Goal: Task Accomplishment & Management: Manage account settings

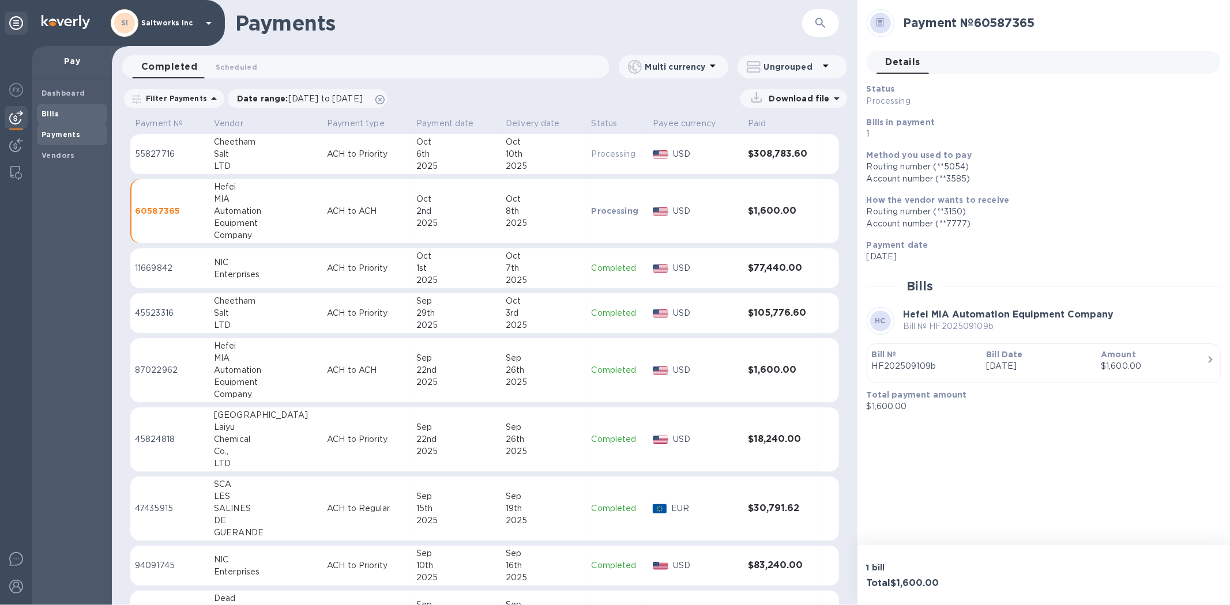
click at [55, 113] on b "Bills" at bounding box center [50, 114] width 17 height 9
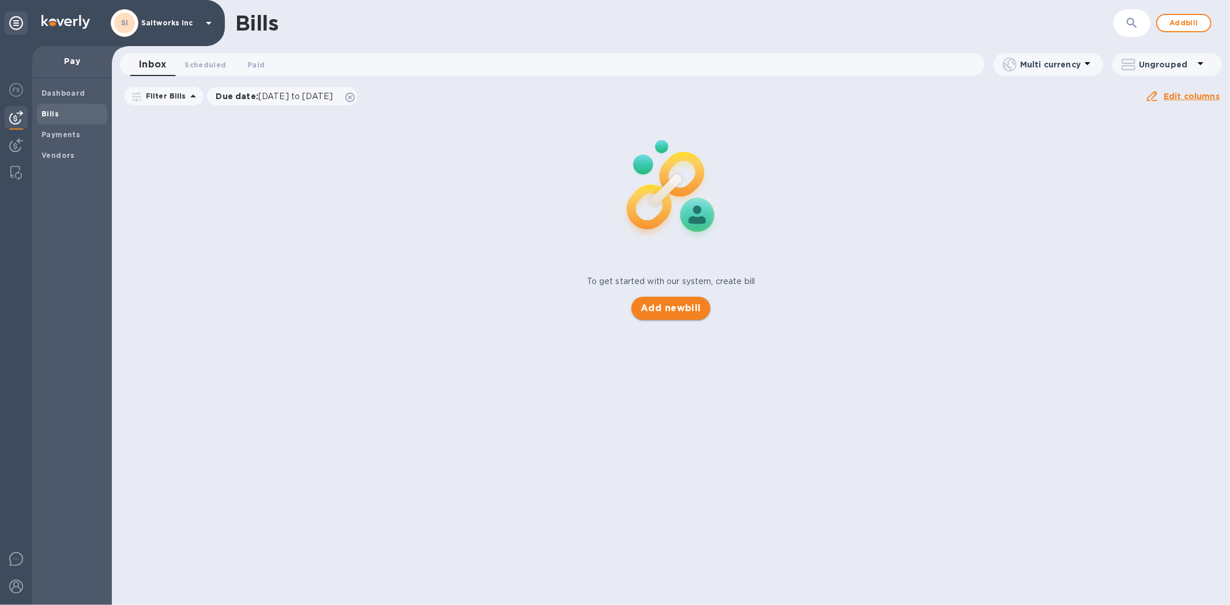
click at [682, 308] on span "Add new bill" at bounding box center [671, 309] width 61 height 14
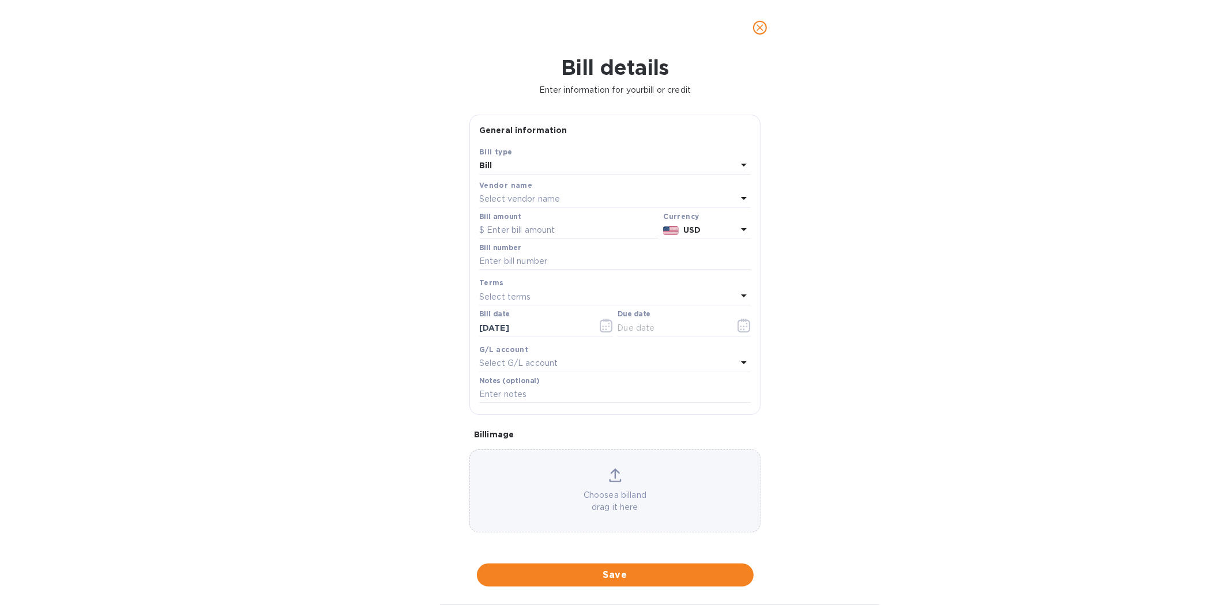
click at [522, 203] on p "Select vendor name" at bounding box center [519, 199] width 81 height 12
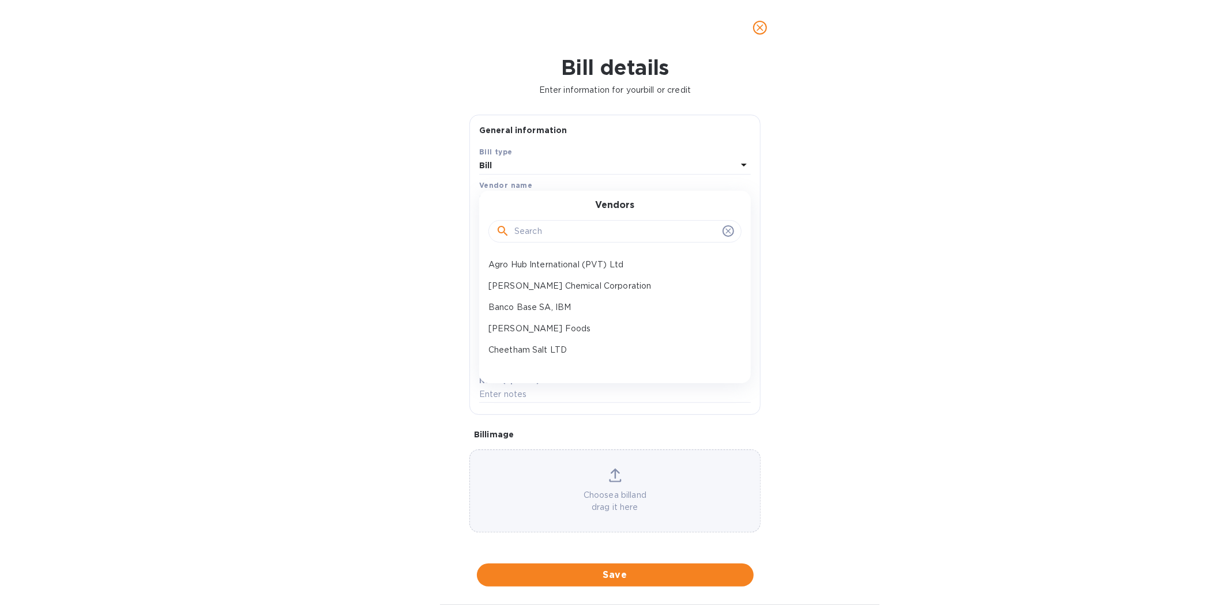
click at [533, 233] on input "text" at bounding box center [616, 231] width 204 height 17
type input "qin"
click at [555, 307] on p "Qingdao Oceanking Tianyuan Packaging Products Co., LTD" at bounding box center [610, 308] width 244 height 12
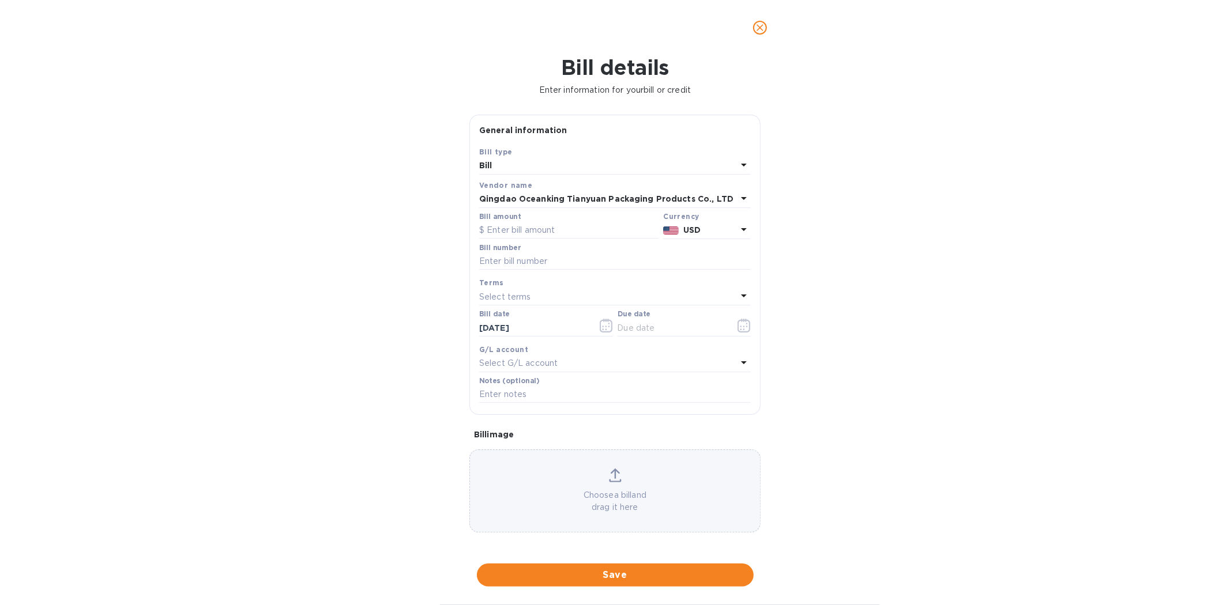
click at [759, 26] on icon "close" at bounding box center [759, 27] width 7 height 7
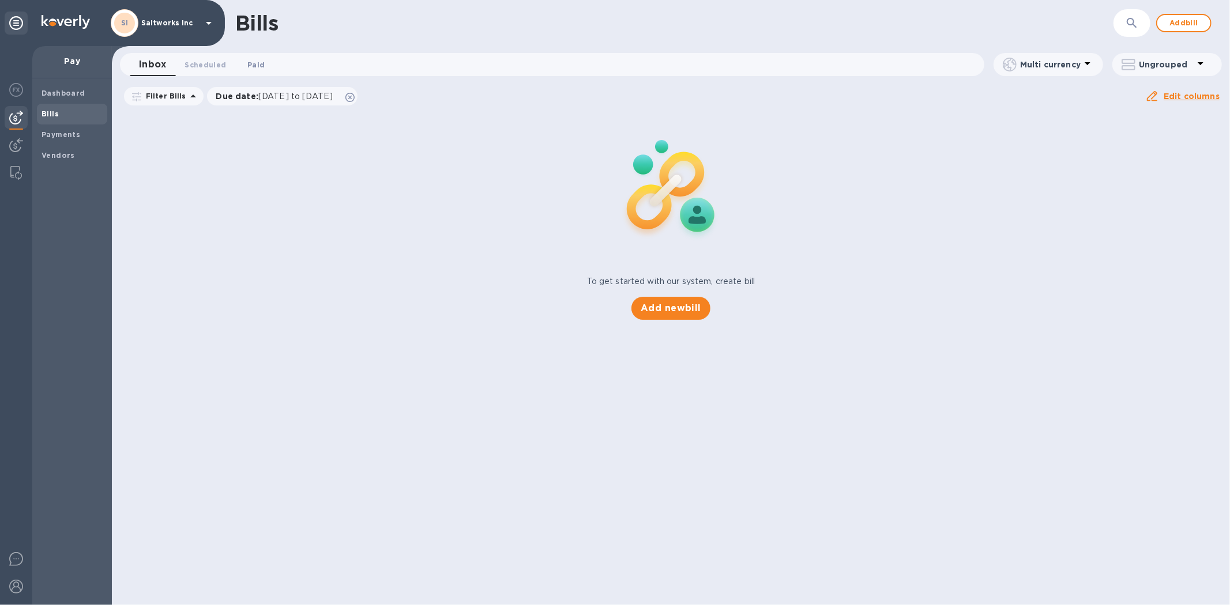
click at [261, 63] on span "Paid 0" at bounding box center [255, 65] width 17 height 12
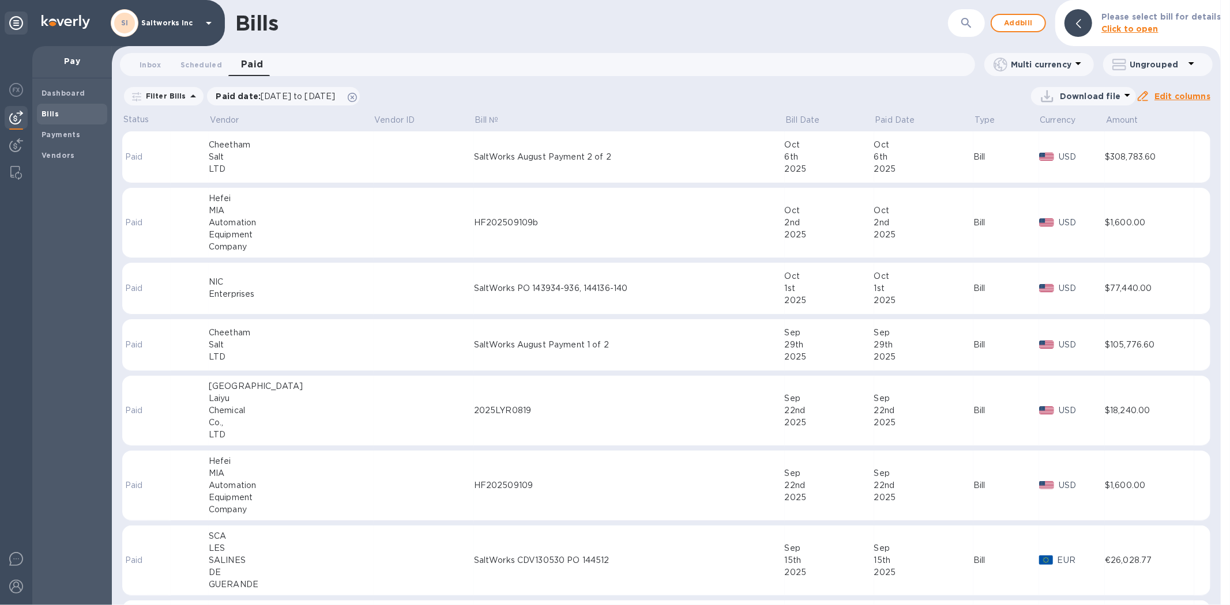
click at [963, 24] on button "button" at bounding box center [966, 23] width 28 height 28
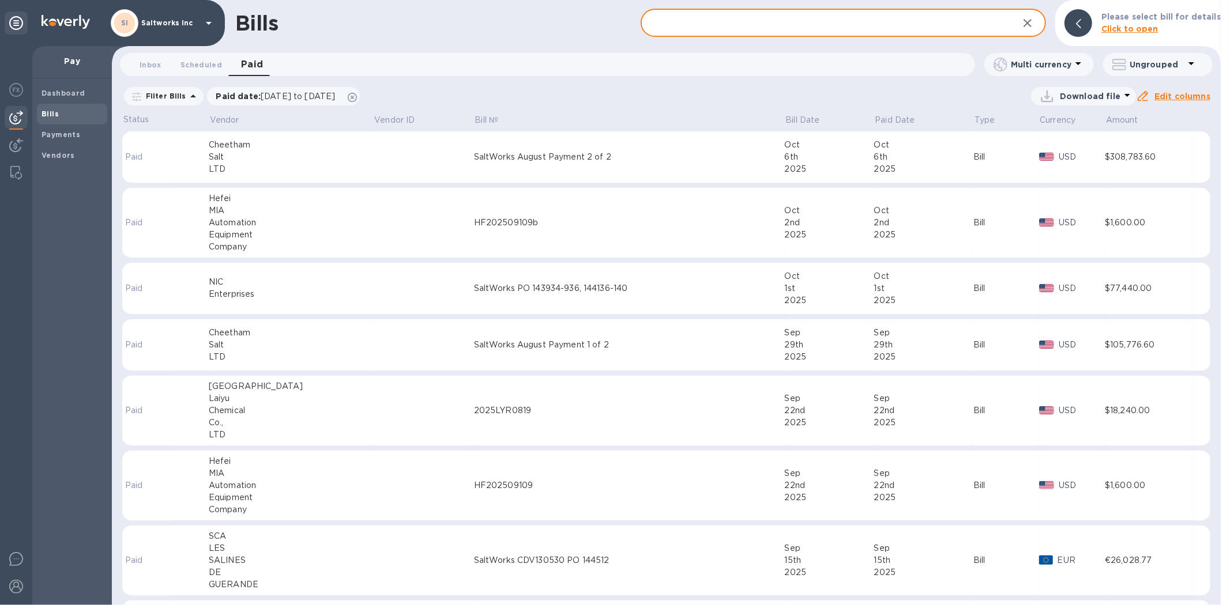
click at [779, 19] on input "text" at bounding box center [825, 23] width 368 height 28
type input "c"
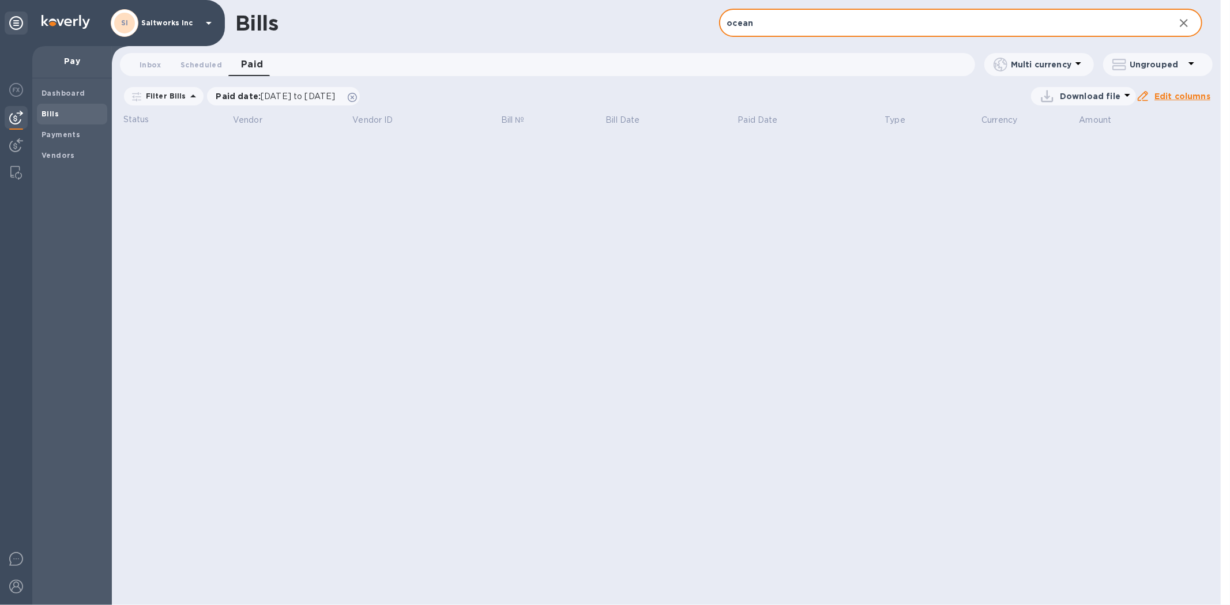
type input "ocean"
click at [238, 98] on p "Paid date : [DATE] to [DATE]" at bounding box center [278, 97] width 125 height 12
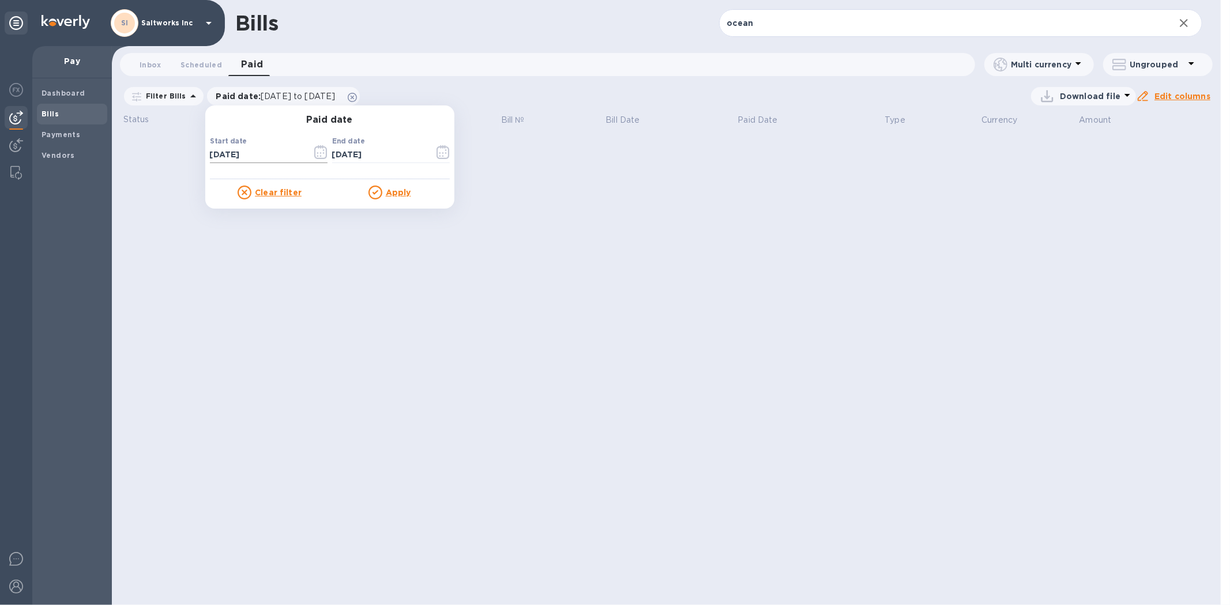
click at [315, 155] on icon "button" at bounding box center [320, 152] width 13 height 14
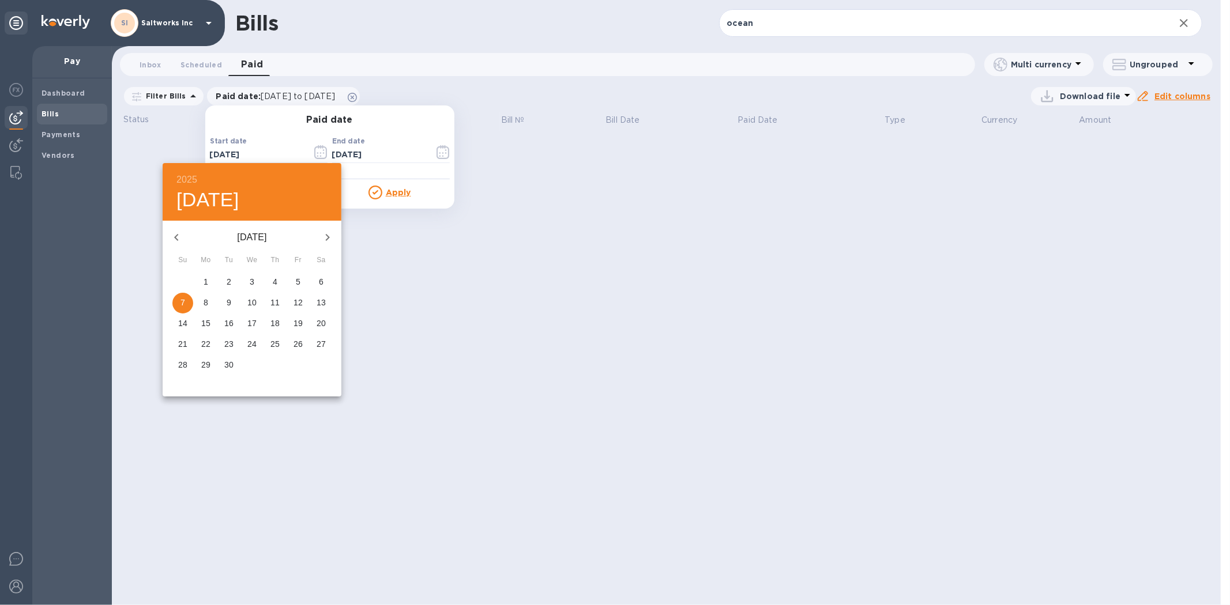
click at [182, 240] on icon "button" at bounding box center [177, 238] width 14 height 14
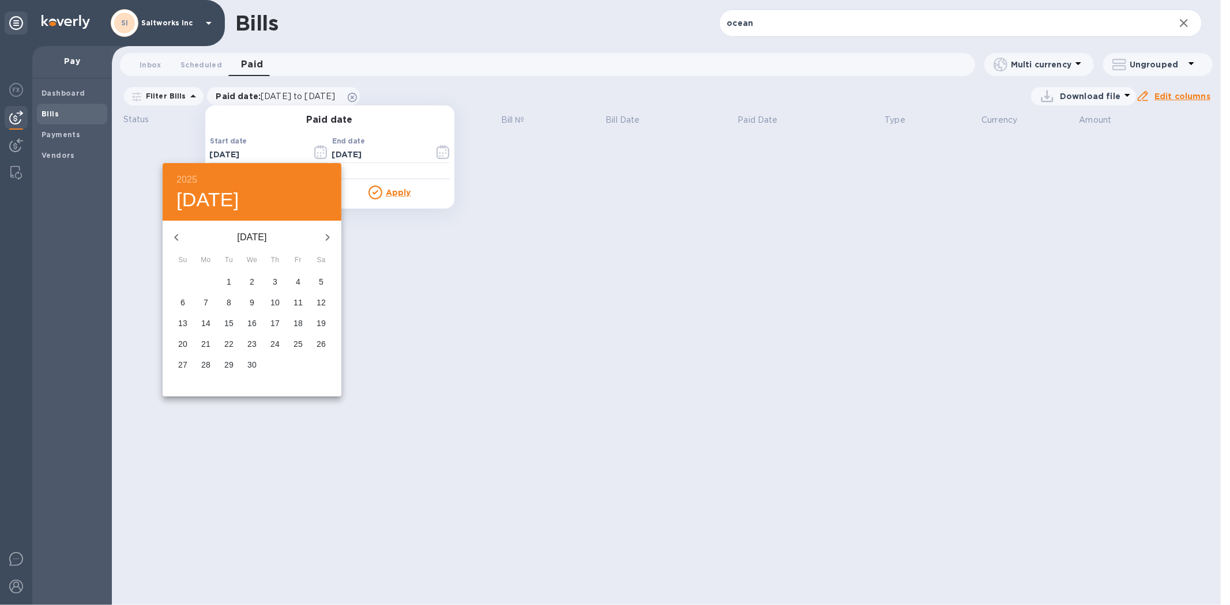
click at [227, 280] on p "1" at bounding box center [229, 282] width 5 height 12
type input "[DATE]"
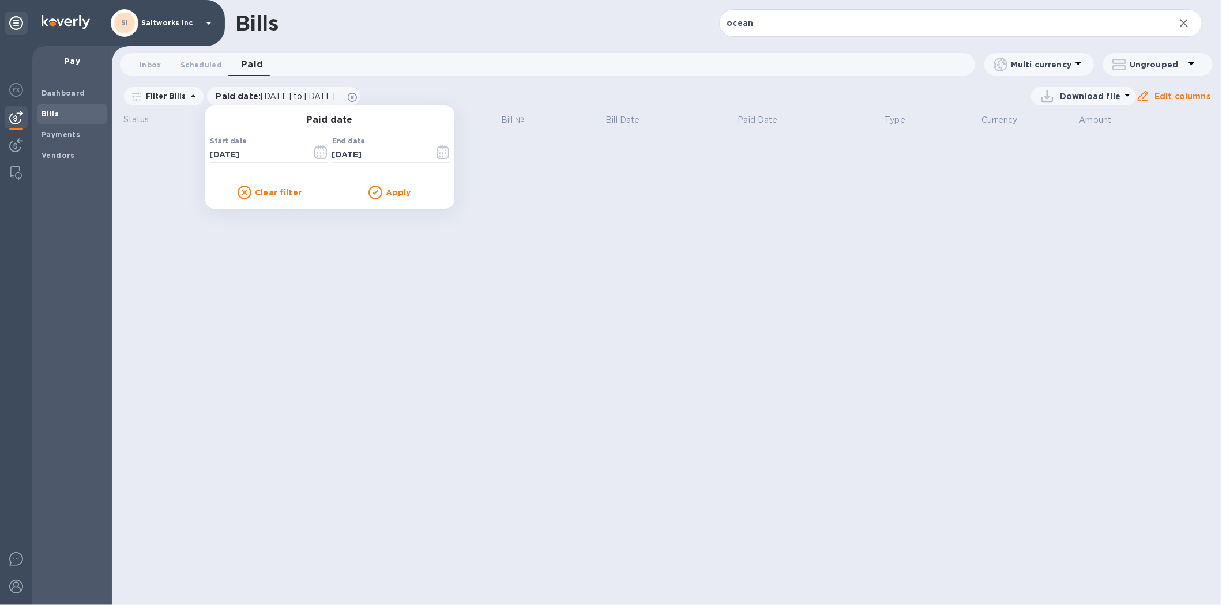
click at [395, 192] on u "Apply" at bounding box center [398, 192] width 25 height 9
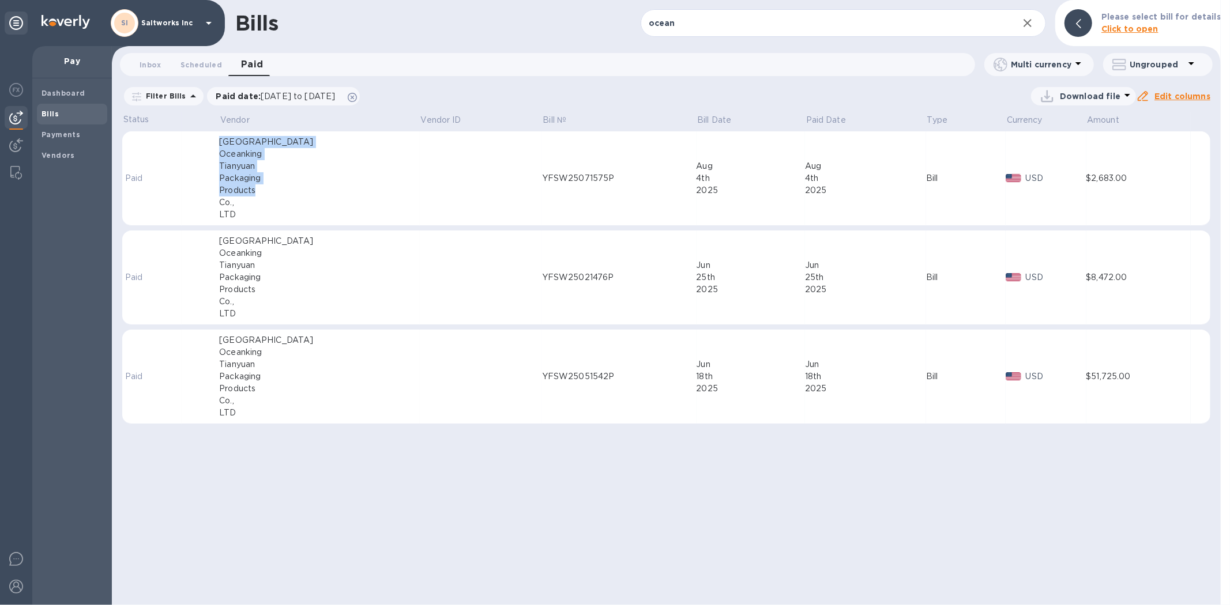
drag, startPoint x: 225, startPoint y: 139, endPoint x: 261, endPoint y: 191, distance: 63.2
click at [261, 191] on div "Qingdao Oceanking Tianyuan Packaging Products Co., LTD" at bounding box center [319, 178] width 201 height 85
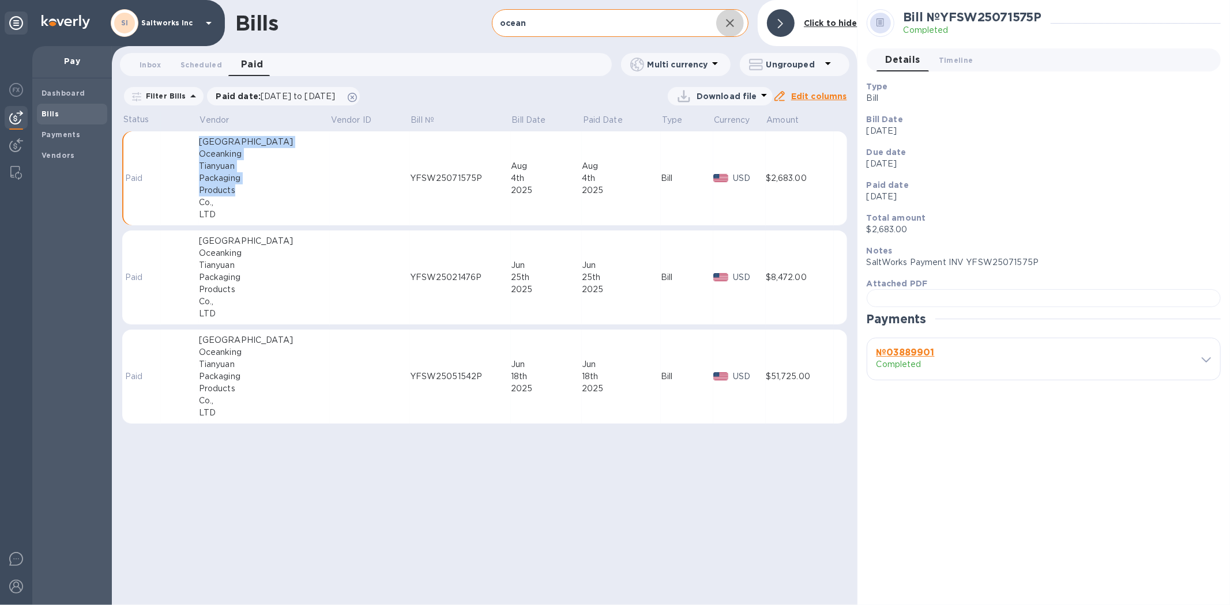
click at [731, 21] on icon "button" at bounding box center [730, 23] width 14 height 14
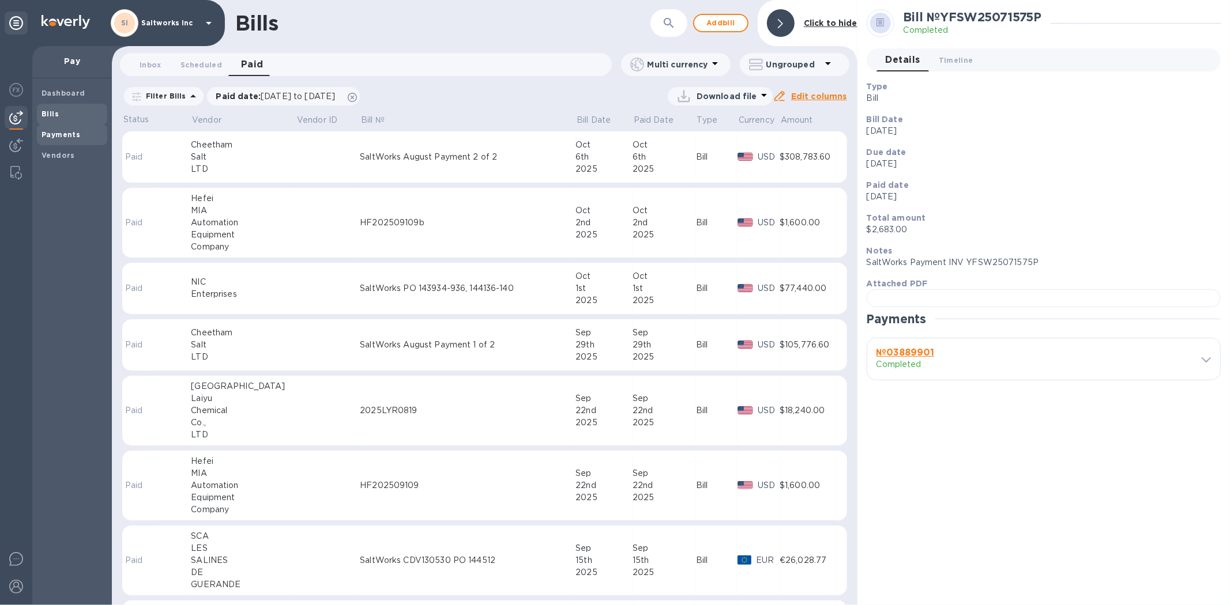
click at [56, 133] on b "Payments" at bounding box center [61, 134] width 39 height 9
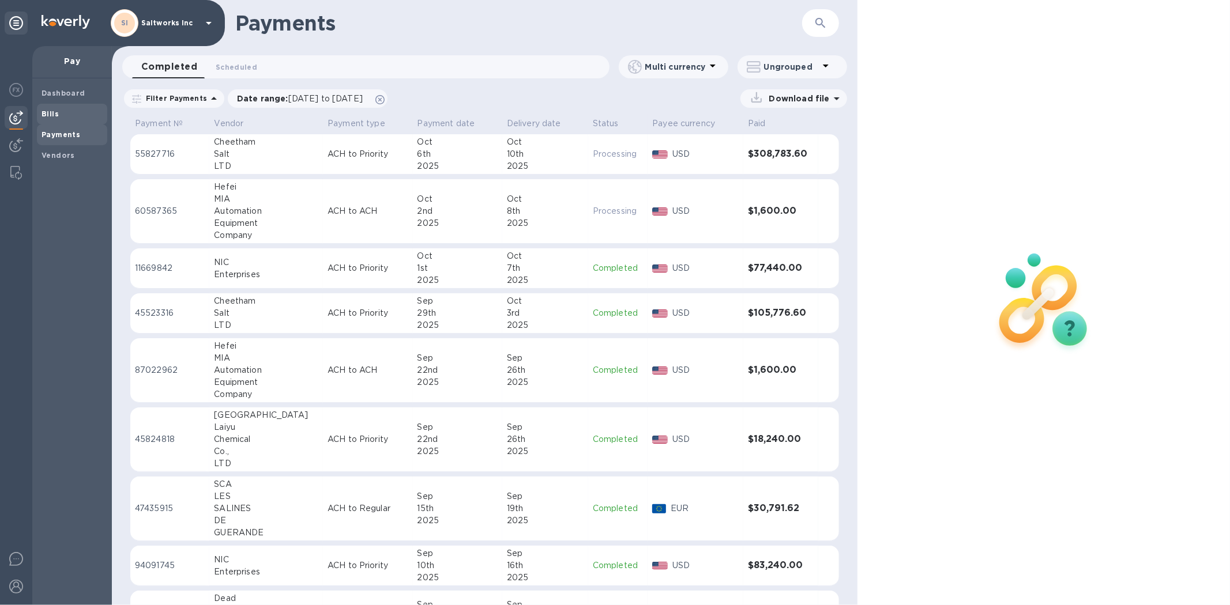
click at [53, 113] on b "Bills" at bounding box center [50, 114] width 17 height 9
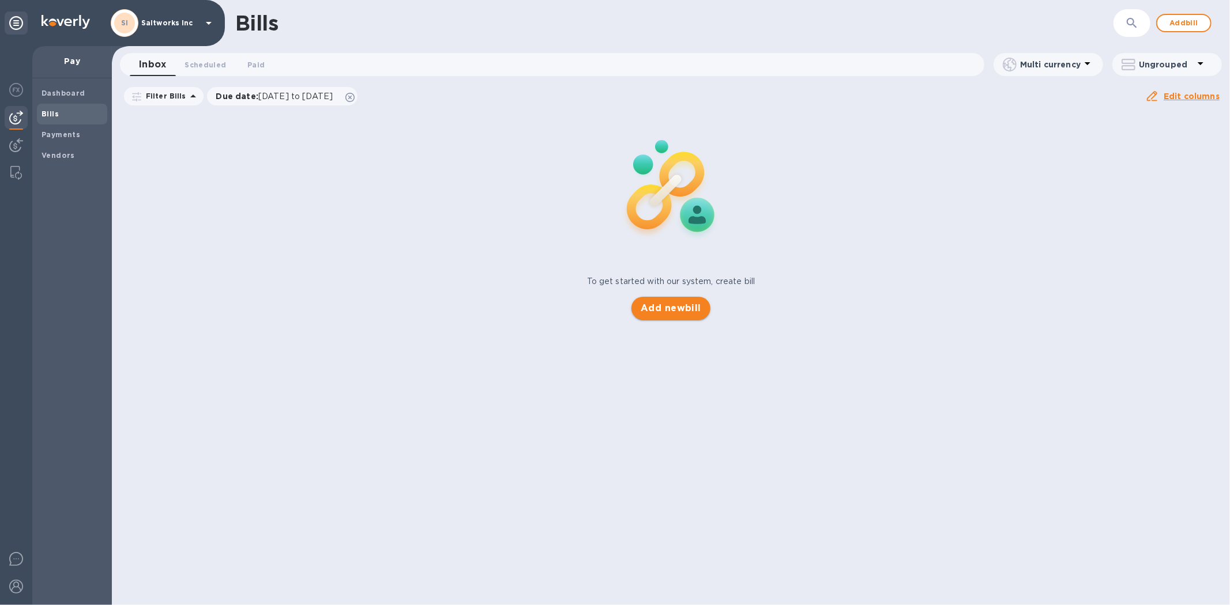
click at [658, 303] on span "Add new bill" at bounding box center [671, 309] width 61 height 14
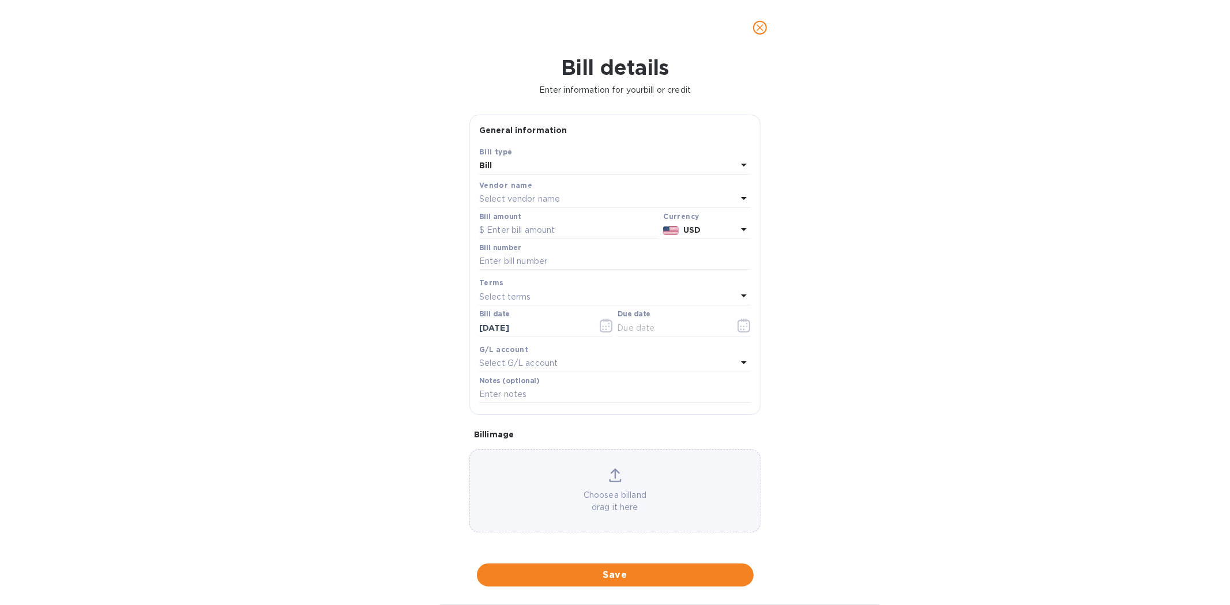
click at [514, 198] on p "Select vendor name" at bounding box center [519, 199] width 81 height 12
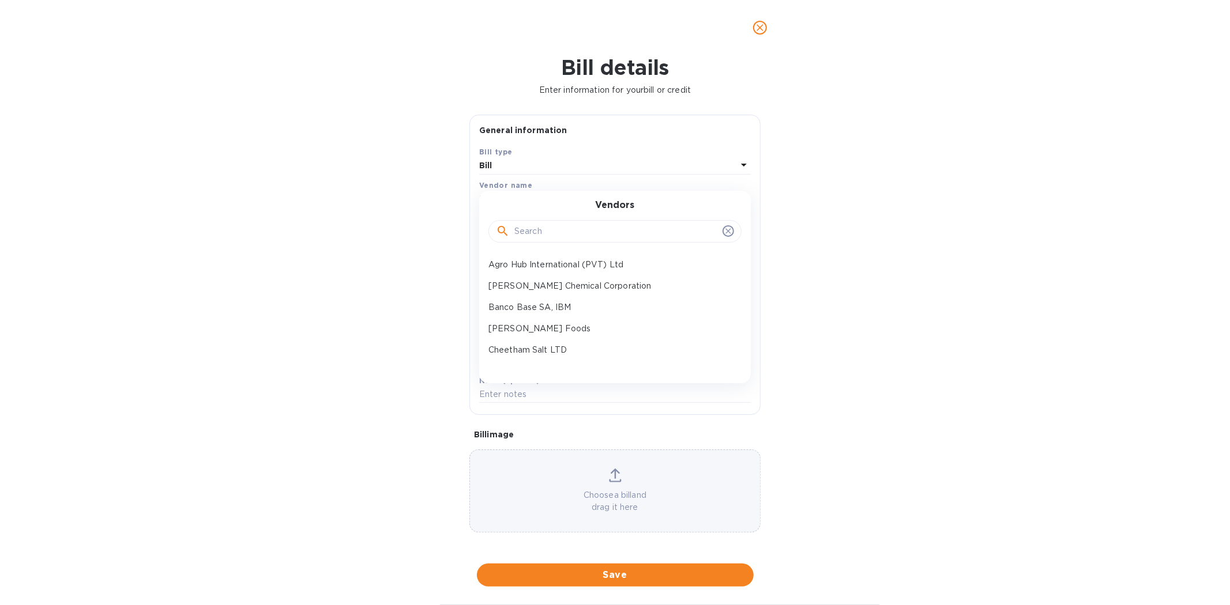
click at [524, 229] on input "text" at bounding box center [616, 231] width 204 height 17
paste input "Qingdao Oceanking [GEOGRAPHIC_DATA] Packaging Products"
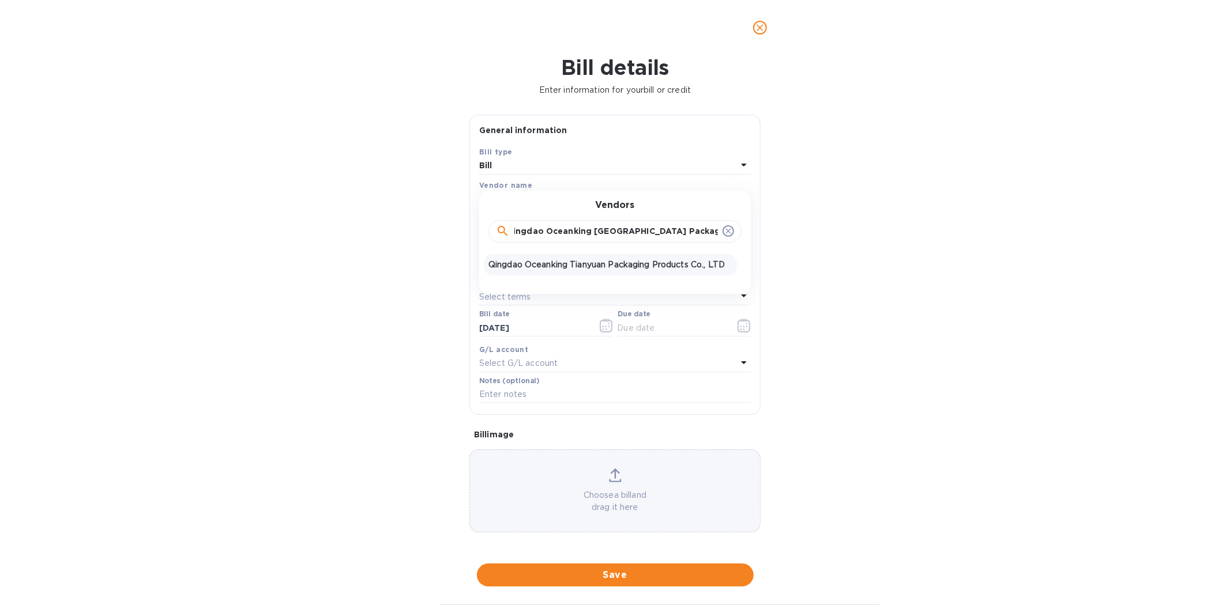
type input "Qingdao Oceanking [GEOGRAPHIC_DATA] Packaging Products"
click at [532, 264] on p "Qingdao Oceanking Tianyuan Packaging Products Co., LTD" at bounding box center [610, 265] width 244 height 12
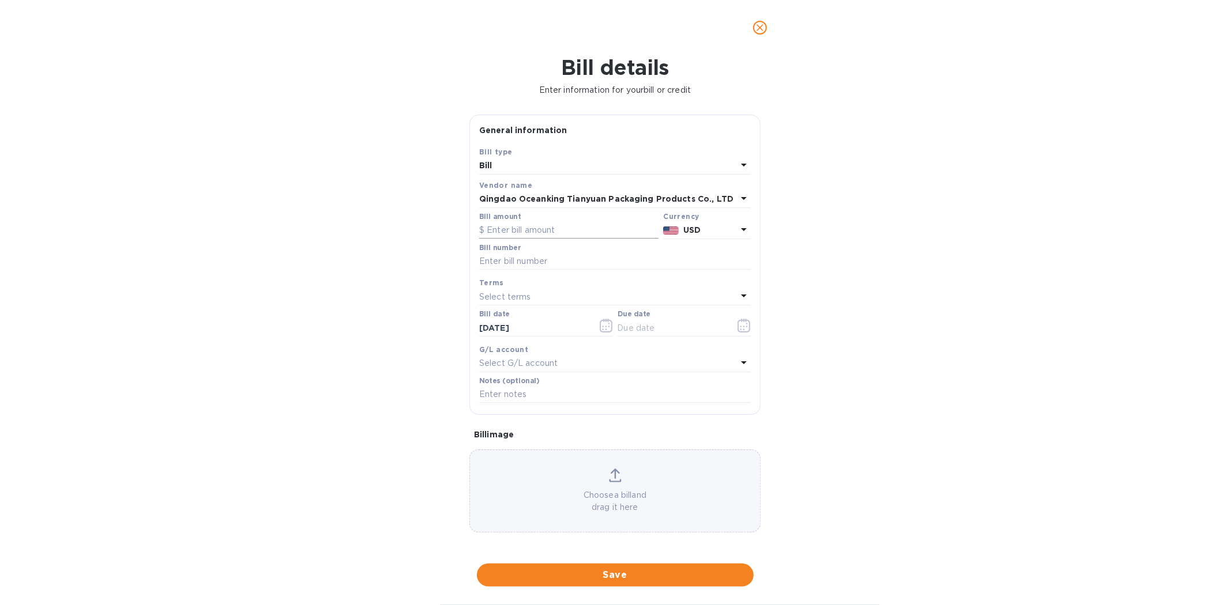
click at [531, 231] on input "text" at bounding box center [568, 230] width 179 height 17
click at [523, 231] on input "text" at bounding box center [568, 230] width 179 height 17
type input "52,871.80"
click at [608, 263] on input "SaltWorks YFSW25091620P" at bounding box center [615, 261] width 272 height 17
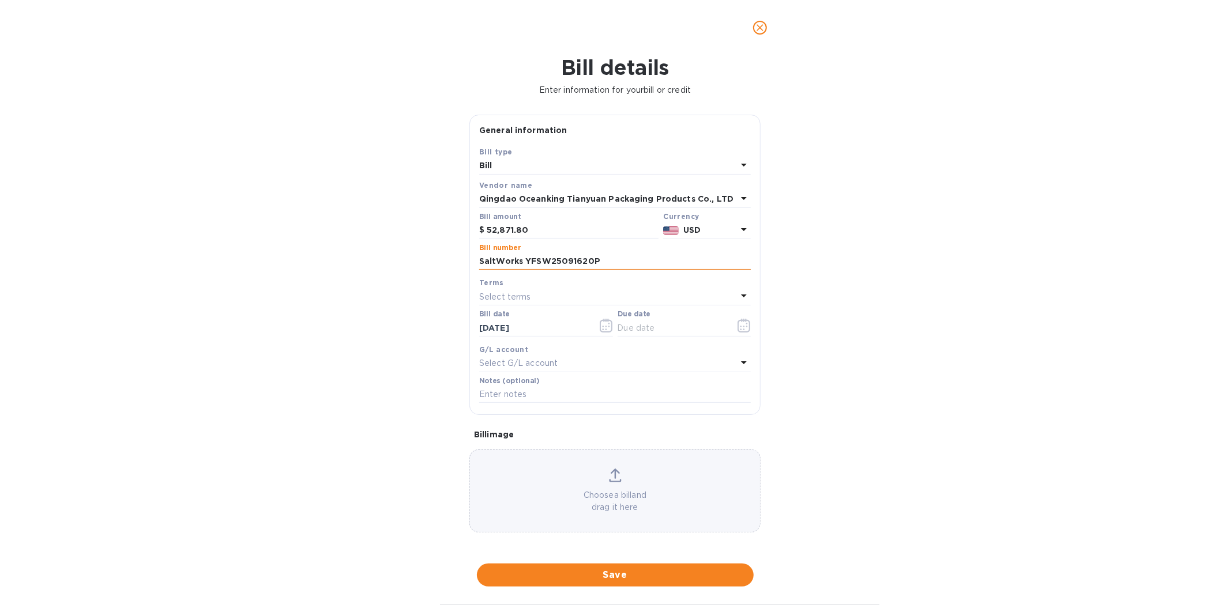
click at [608, 263] on input "SaltWorks YFSW25091620P" at bounding box center [615, 261] width 272 height 17
type input "SaltWorks YFSW25091620P"
type input "[DATE]"
paste input "SaltWorks YFSW25091620P"
type input "SaltWorks YFSW25091620P"
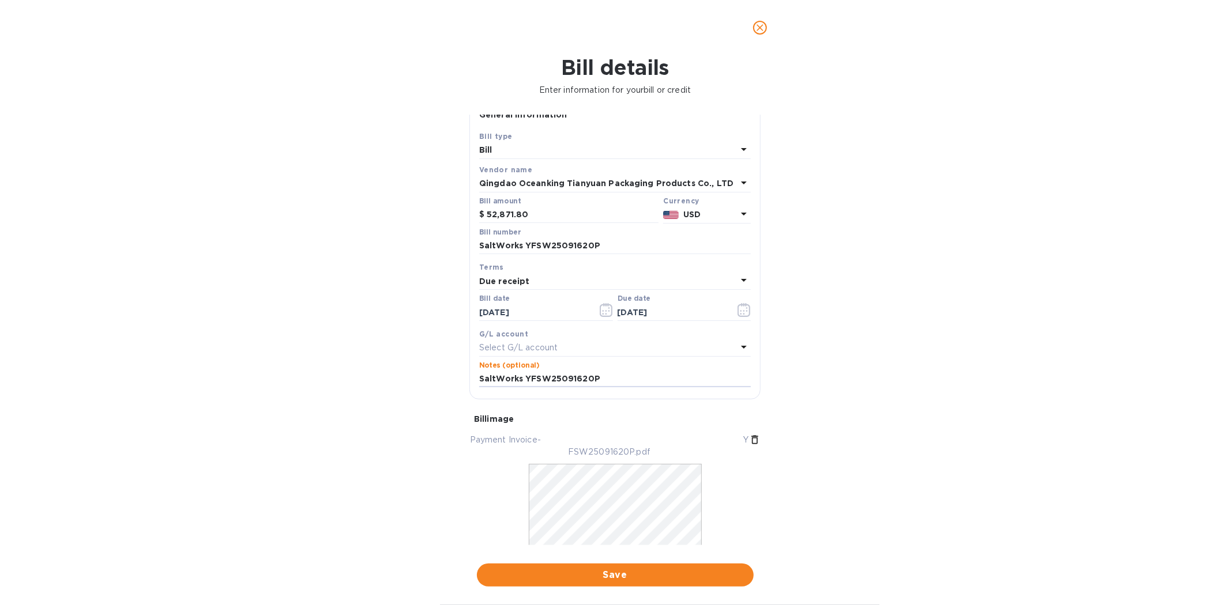
scroll to position [62, 0]
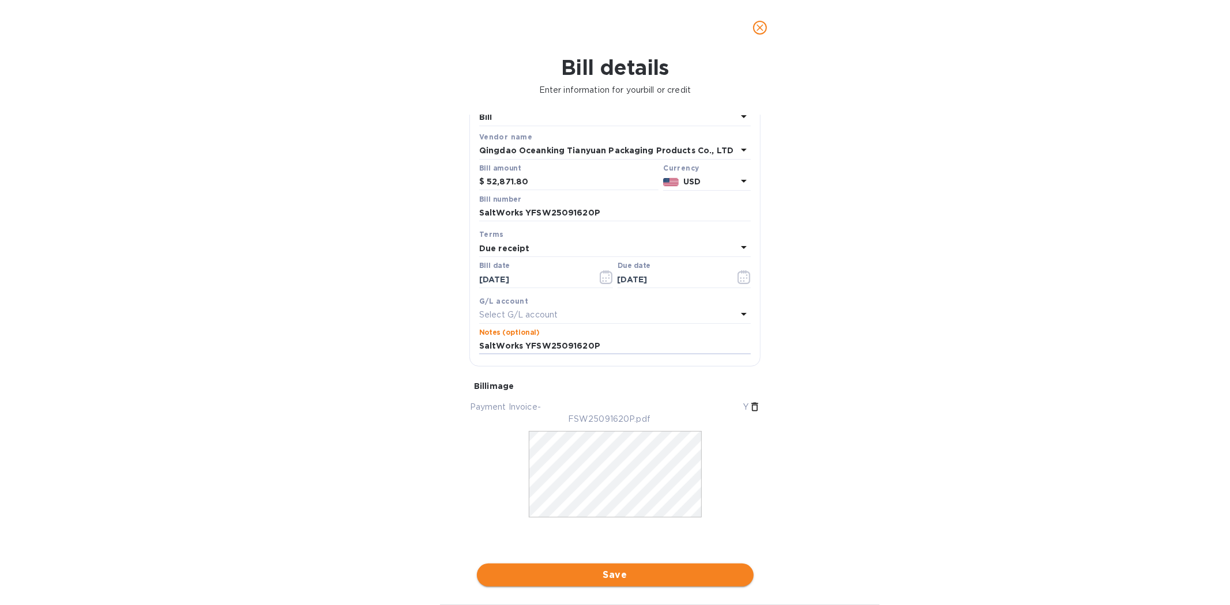
click at [623, 574] on span "Save" at bounding box center [615, 576] width 258 height 14
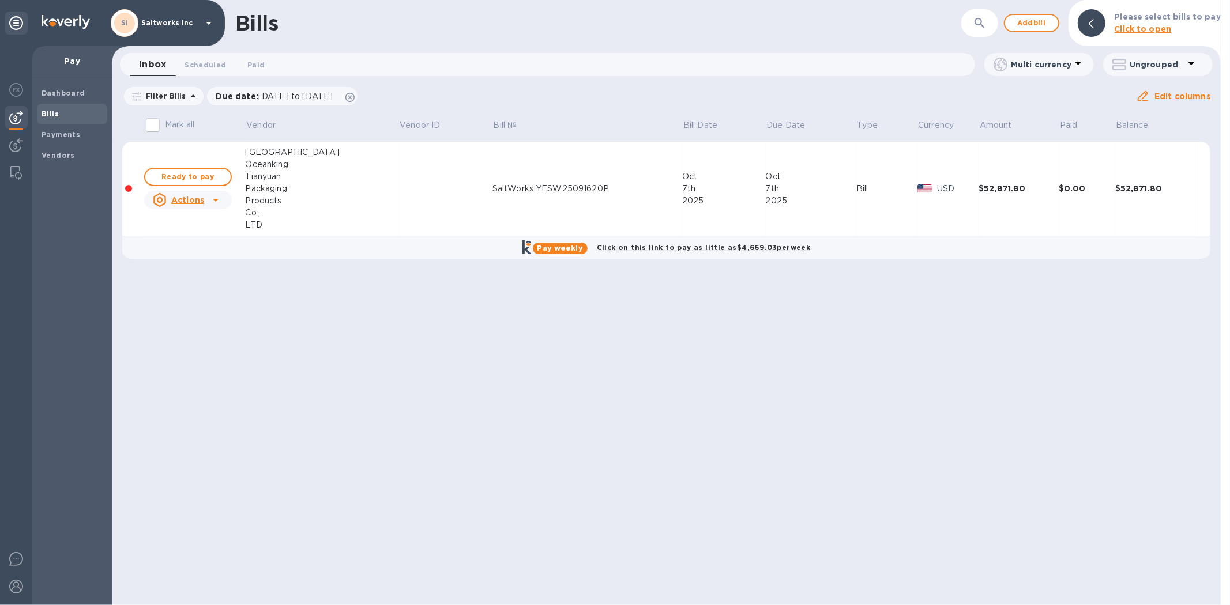
click at [439, 412] on div "Bills ​ Add bill Please select bills to pay Click to open Inbox 0 Scheduled 0 P…" at bounding box center [666, 302] width 1109 height 605
click at [218, 177] on span "Ready to pay" at bounding box center [188, 177] width 67 height 14
checkbox input "true"
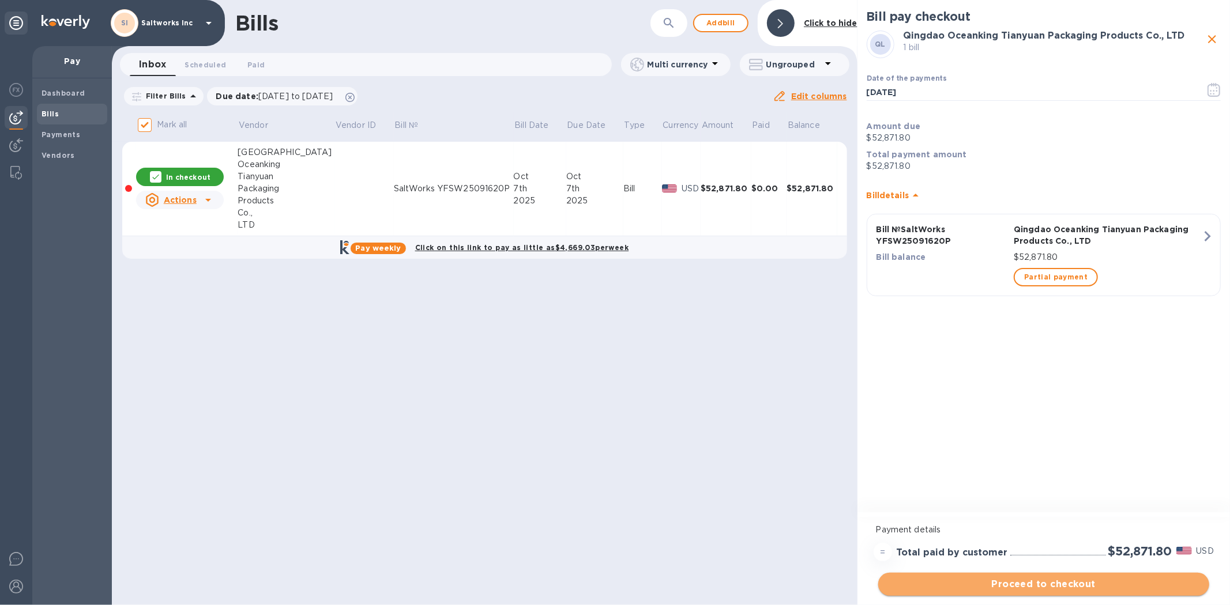
click at [1039, 585] on span "Proceed to checkout" at bounding box center [1043, 585] width 313 height 14
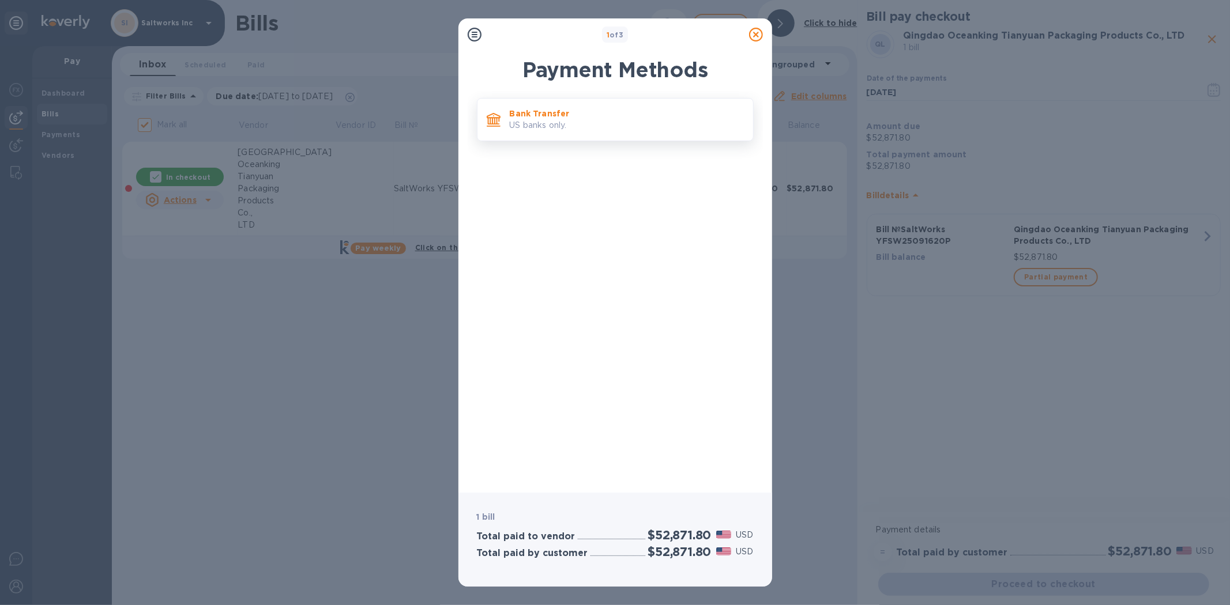
click at [534, 124] on p "US banks only." at bounding box center [627, 125] width 234 height 12
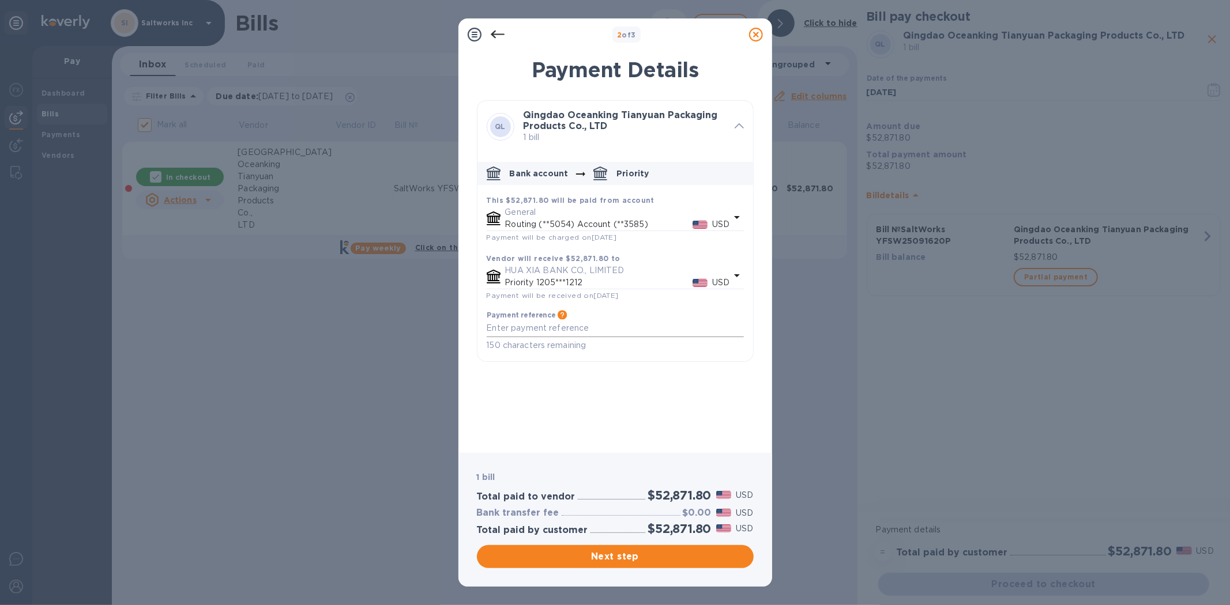
click at [532, 337] on div "x" at bounding box center [615, 328] width 257 height 17
paste textarea "SaltWorks YFSW25091620P"
type textarea "SaltWorks YFSW25091620P"
click at [611, 552] on span "Next step" at bounding box center [615, 557] width 258 height 14
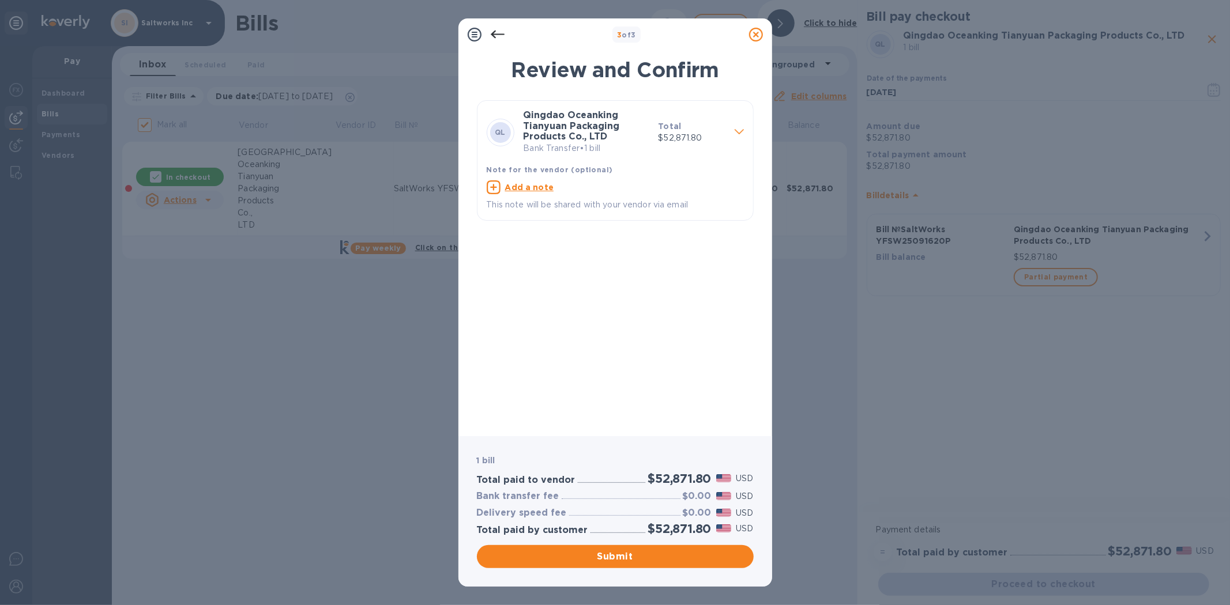
click at [518, 189] on u "Add a note" at bounding box center [529, 187] width 49 height 9
click at [539, 191] on textarea at bounding box center [606, 189] width 239 height 10
paste textarea "SaltWorks YFSW25091620P"
type textarea "SaltWorks YFSW25091620P"
click at [605, 550] on span "Submit" at bounding box center [615, 557] width 258 height 14
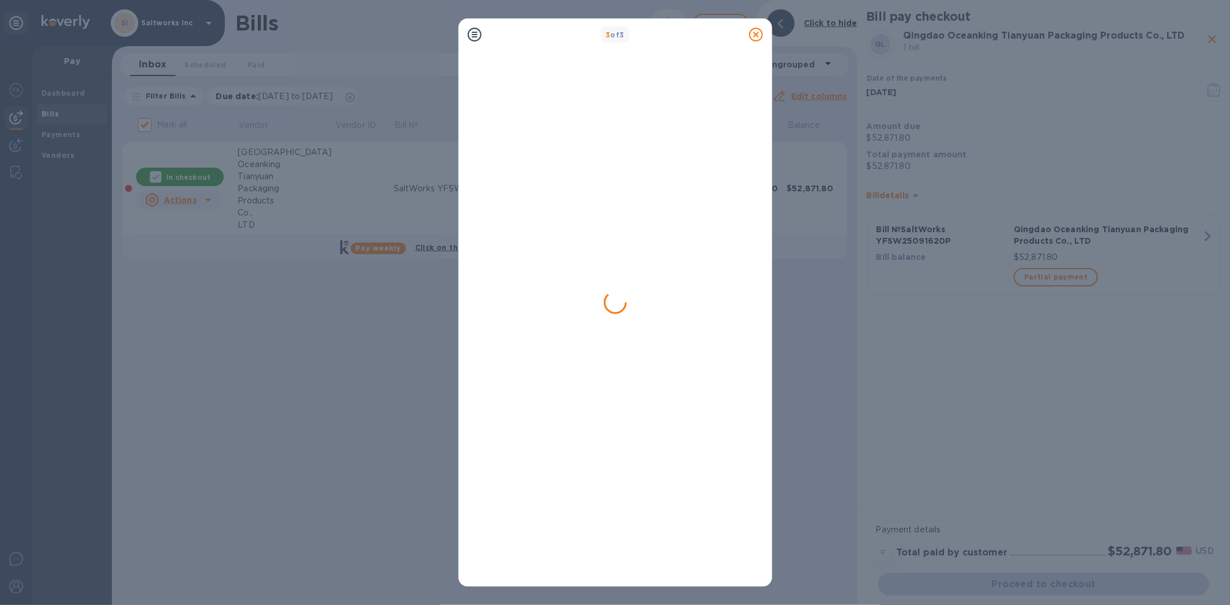
checkbox input "false"
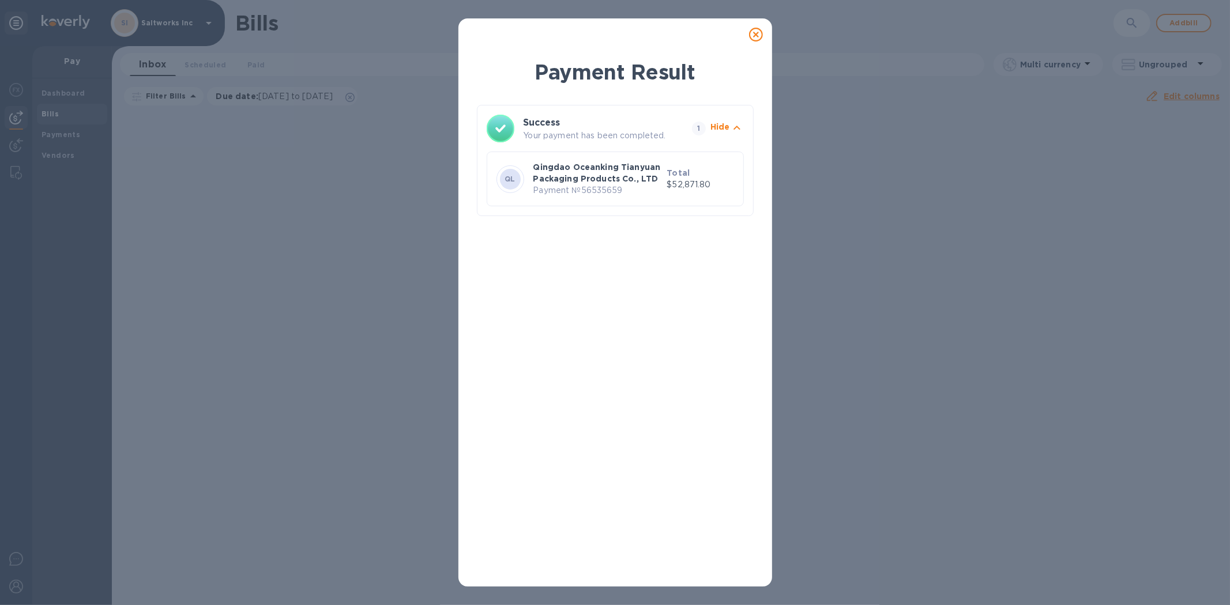
click at [753, 32] on icon at bounding box center [756, 35] width 14 height 14
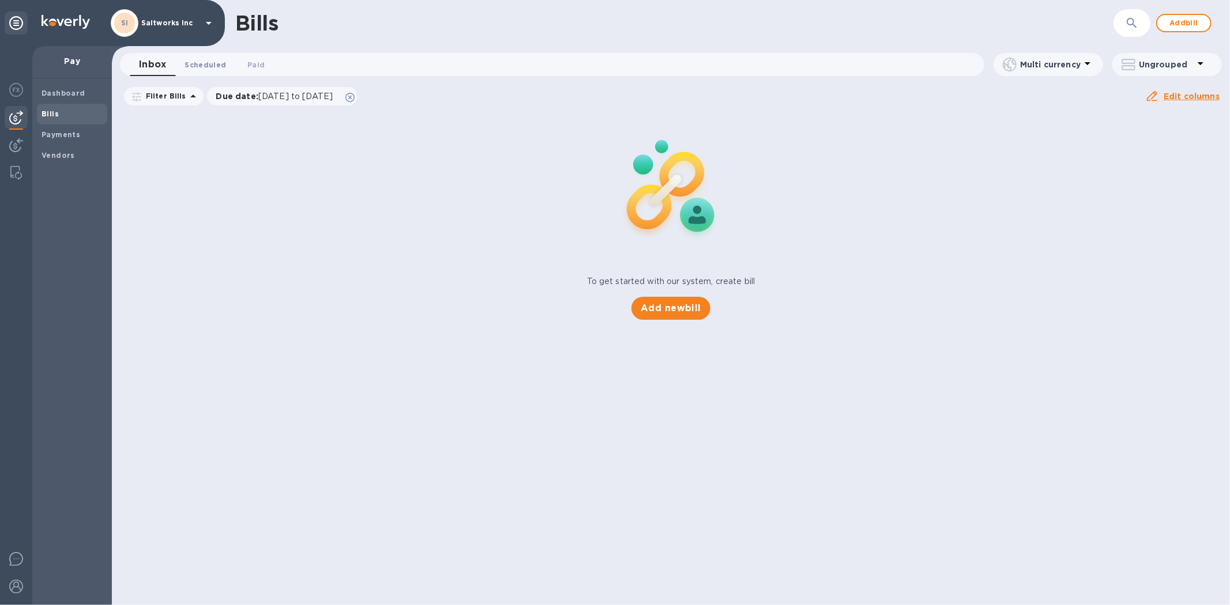
click at [202, 61] on span "Scheduled 0" at bounding box center [206, 65] width 42 height 12
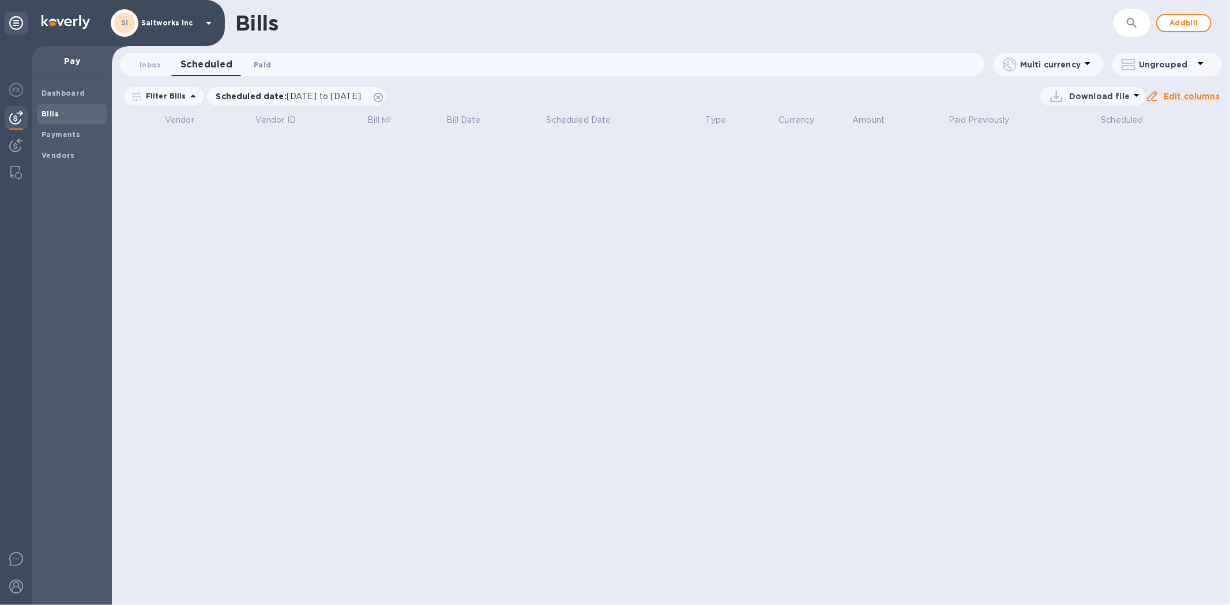
click at [265, 62] on span "Paid 0" at bounding box center [262, 65] width 17 height 12
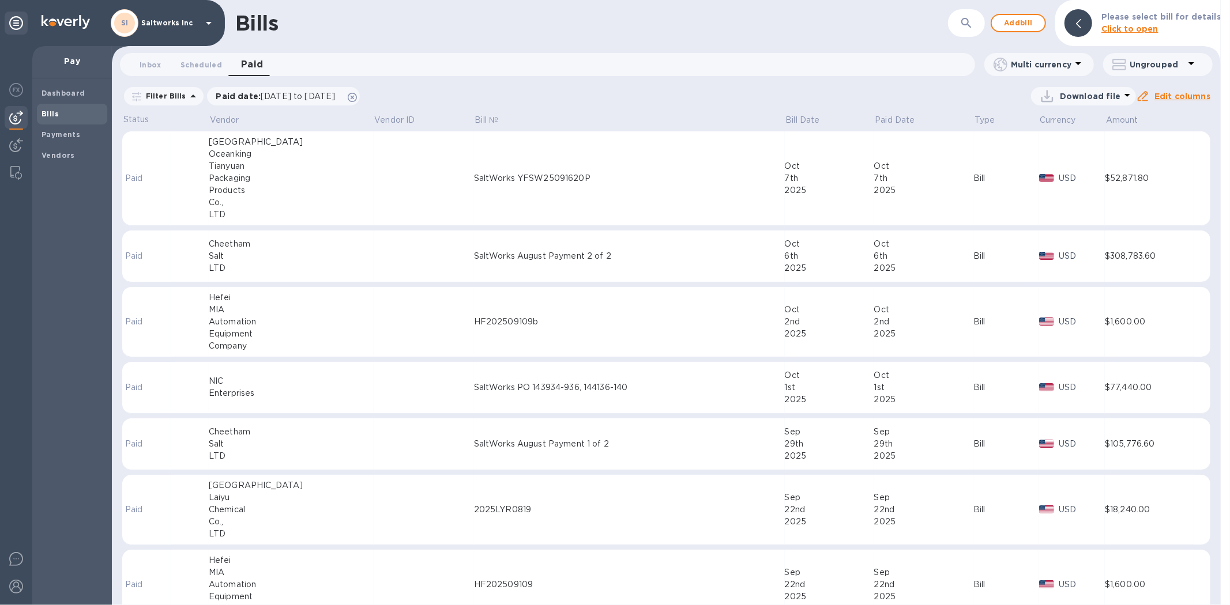
click at [374, 163] on td at bounding box center [424, 178] width 100 height 95
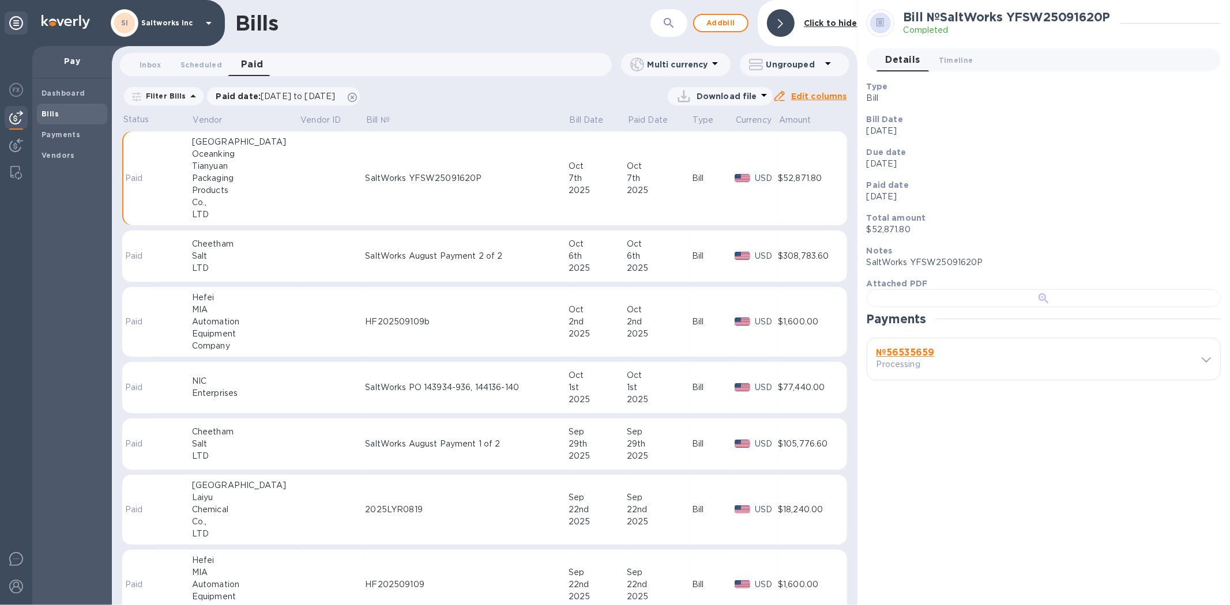
scroll to position [273, 0]
click at [914, 358] on b "№ 56535659" at bounding box center [905, 352] width 58 height 11
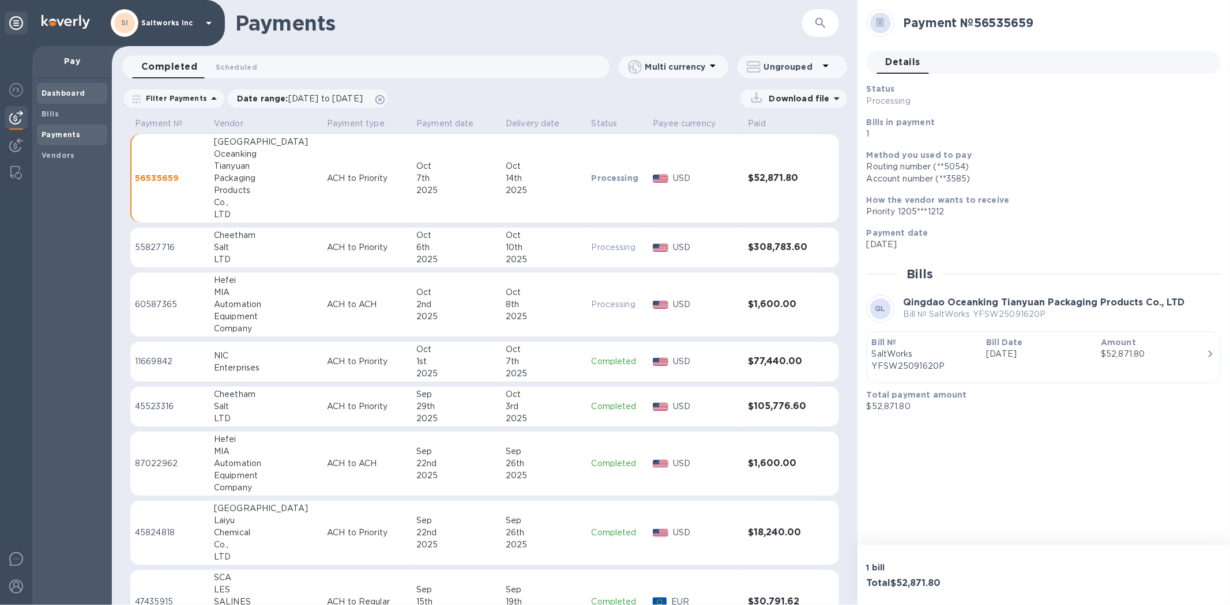
click at [59, 89] on b "Dashboard" at bounding box center [64, 93] width 44 height 9
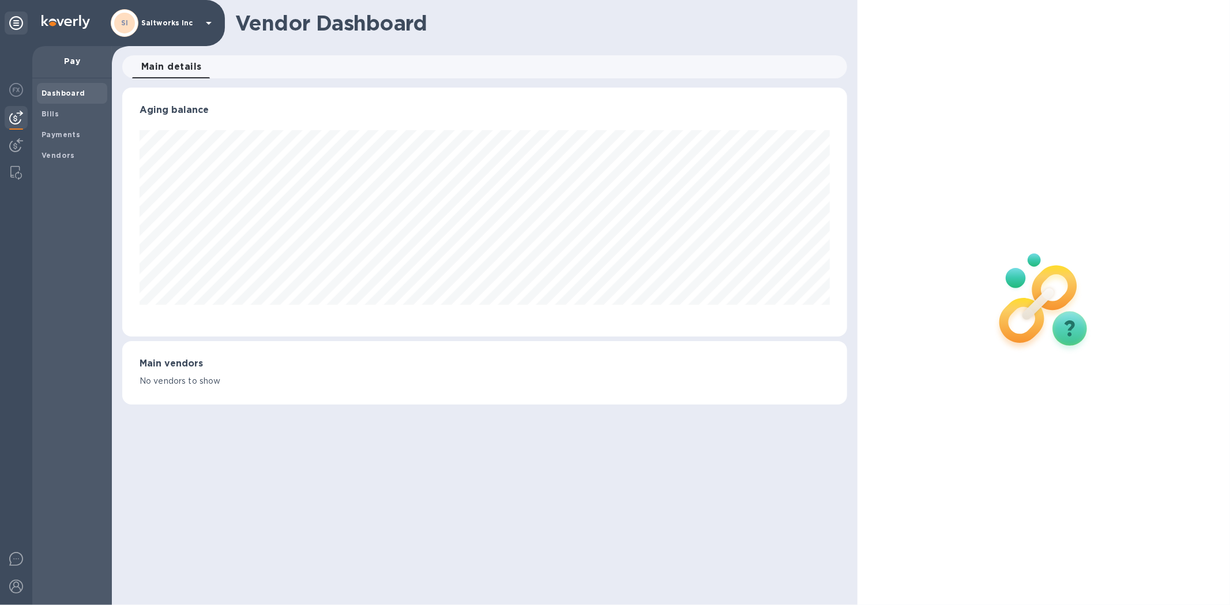
scroll to position [249, 724]
